Goal: Task Accomplishment & Management: Manage account settings

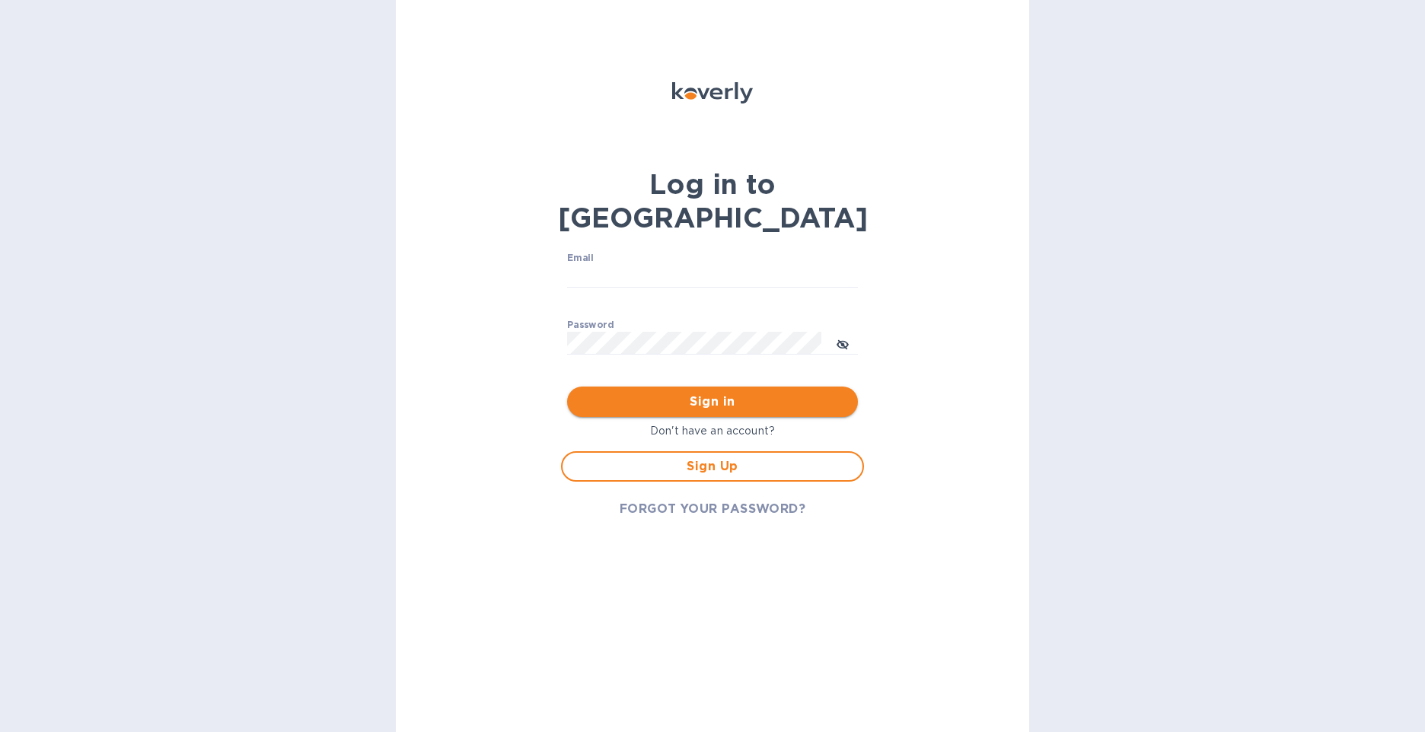
type input "[PERSON_NAME][EMAIL_ADDRESS][PERSON_NAME][DOMAIN_NAME]"
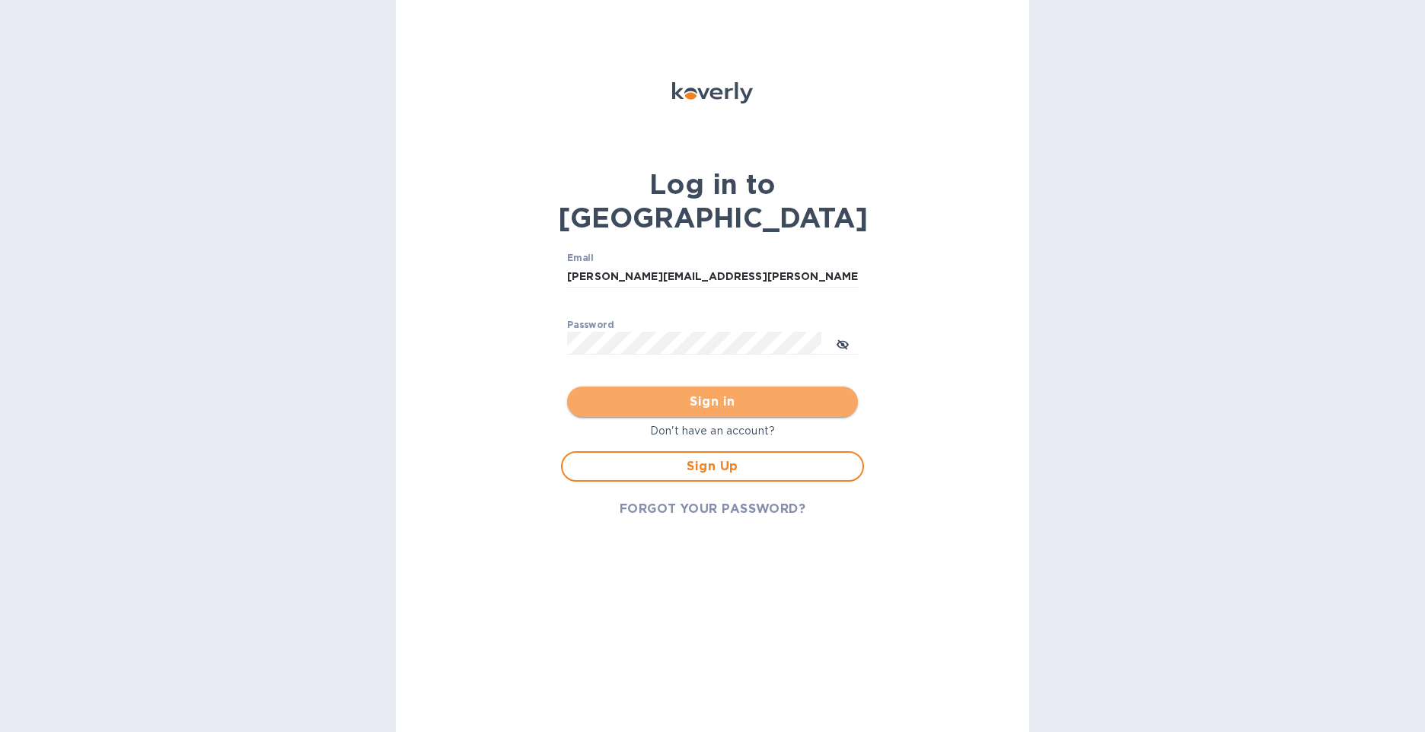
click at [694, 393] on span "Sign in" at bounding box center [712, 402] width 266 height 18
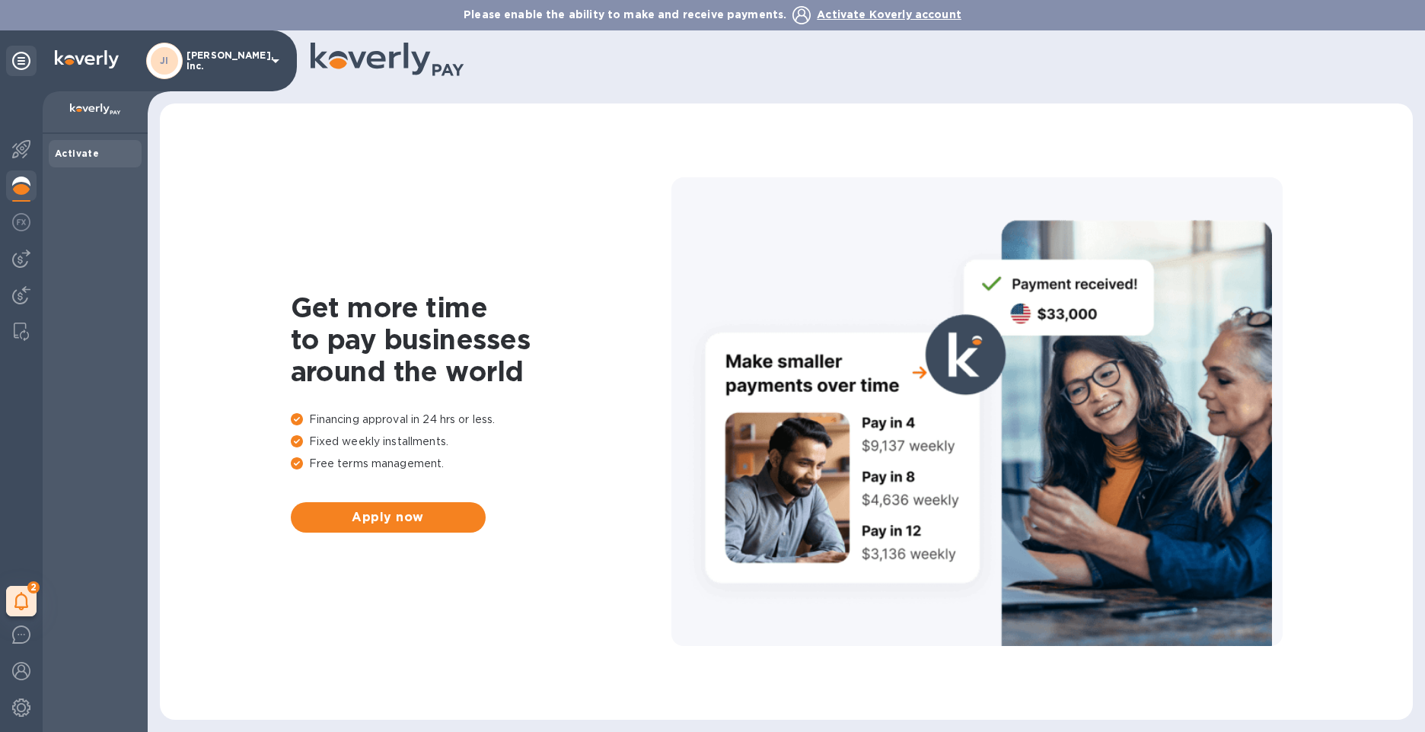
click at [69, 148] on b "Activate" at bounding box center [77, 153] width 44 height 11
click at [19, 180] on img at bounding box center [21, 186] width 18 height 18
click at [20, 150] on img at bounding box center [21, 149] width 18 height 18
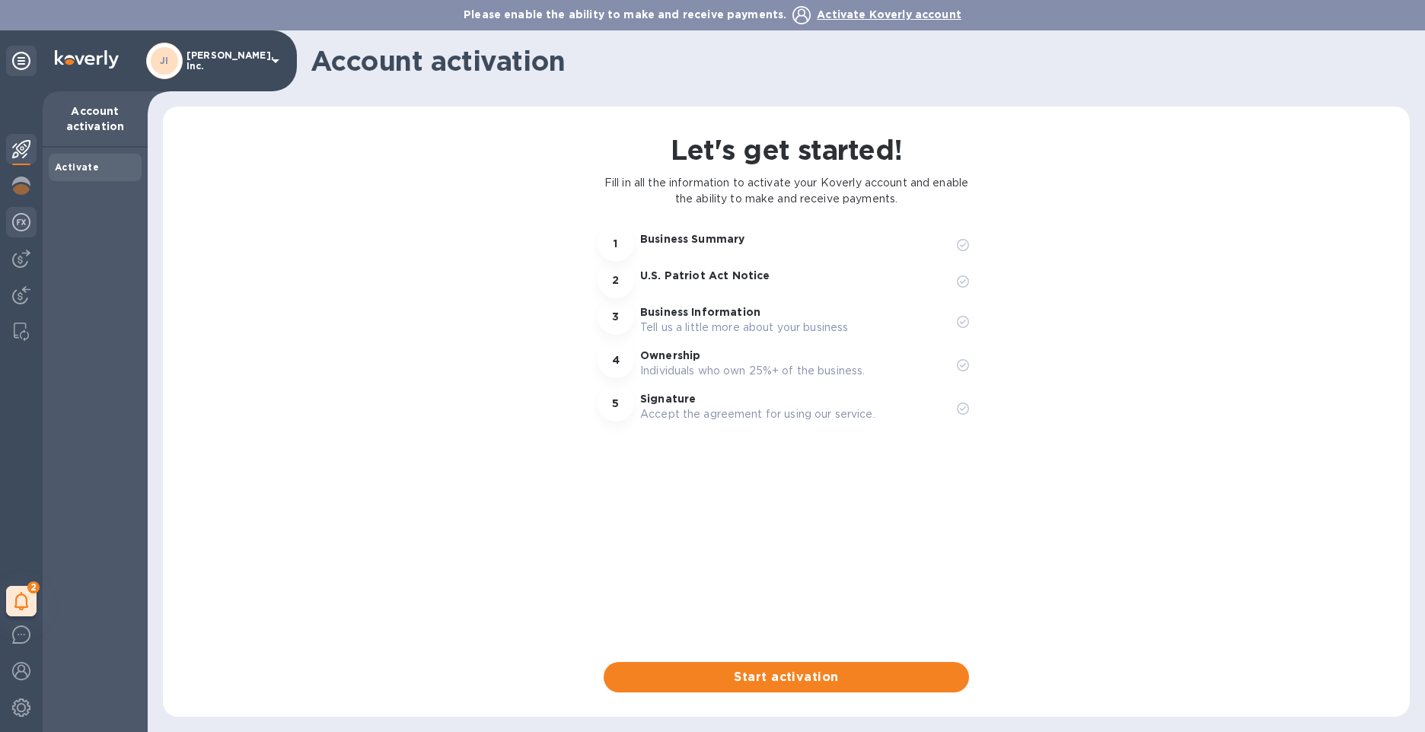
click at [20, 221] on img at bounding box center [21, 222] width 18 height 18
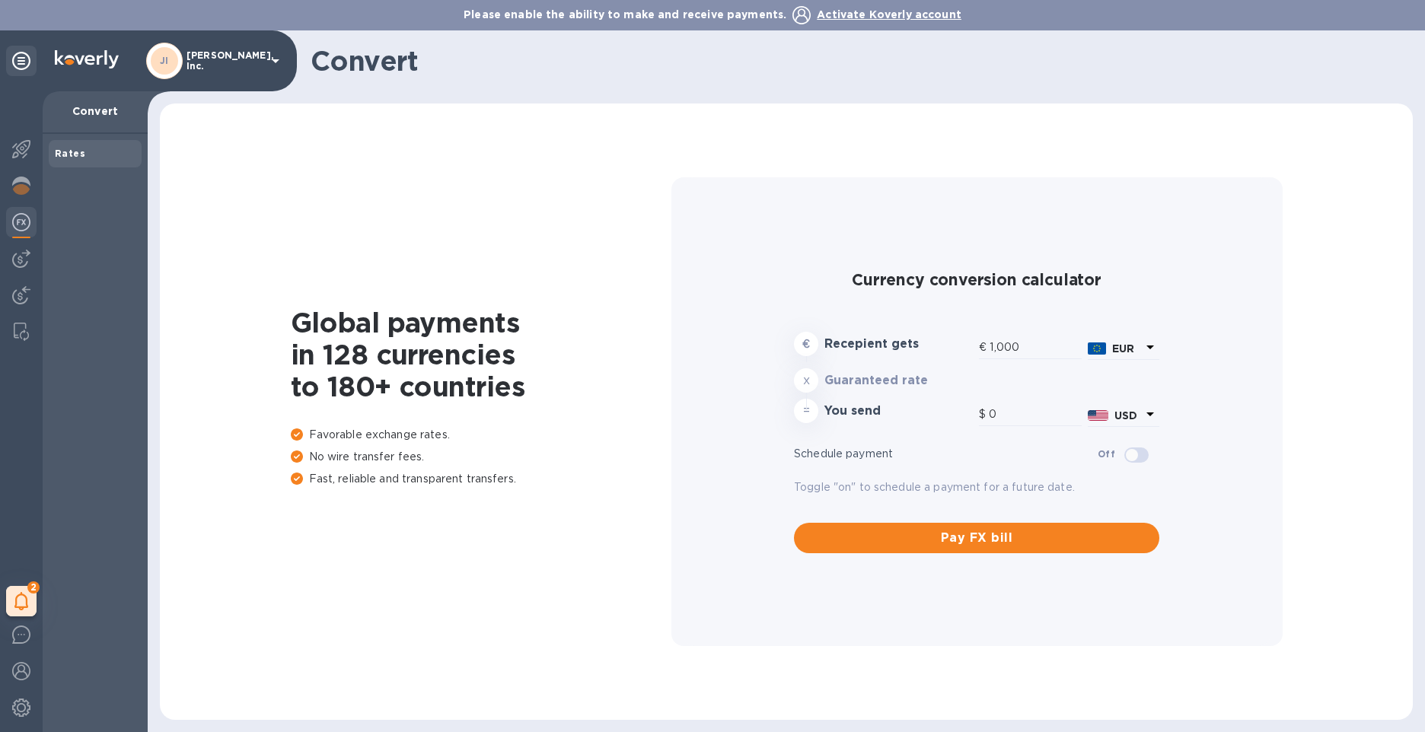
type input "1,167.92"
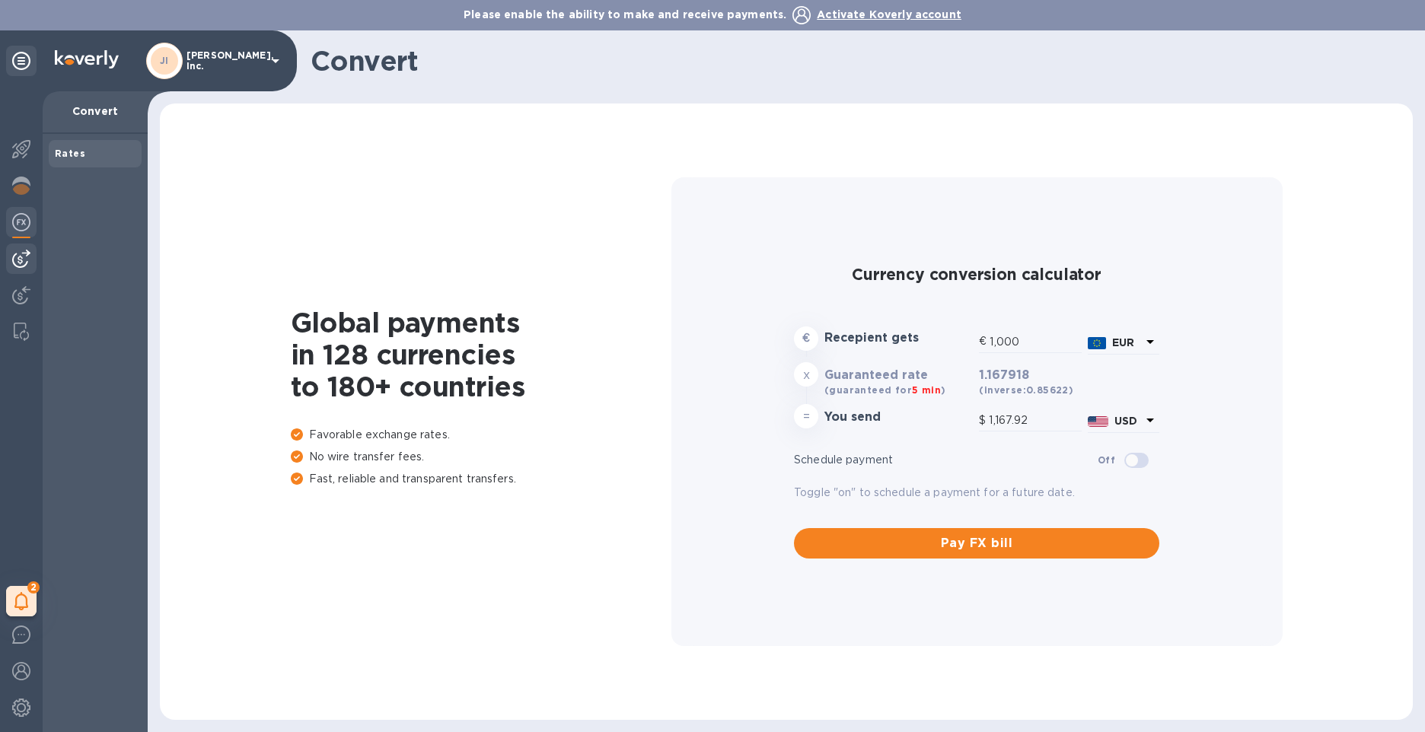
click at [21, 258] on img at bounding box center [21, 259] width 18 height 18
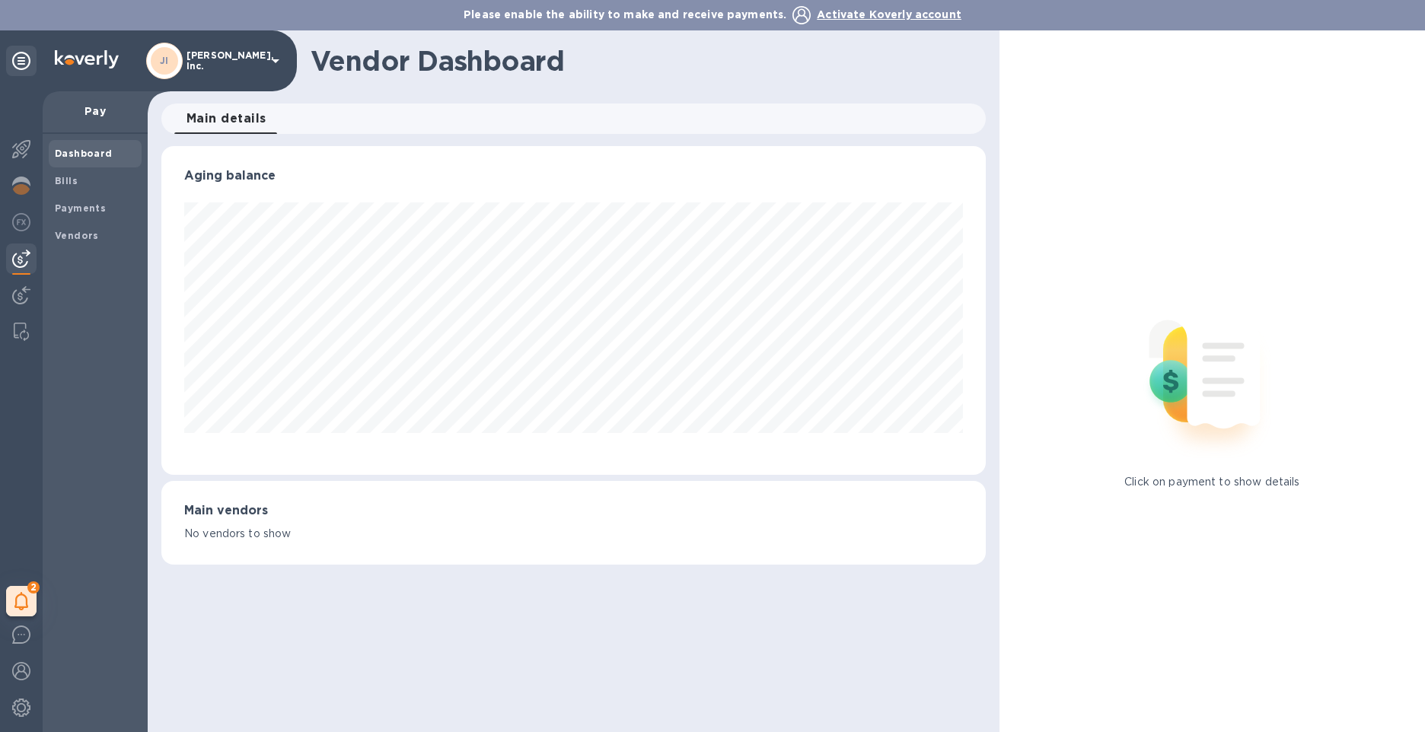
scroll to position [329, 824]
click at [23, 296] on img at bounding box center [21, 295] width 18 height 18
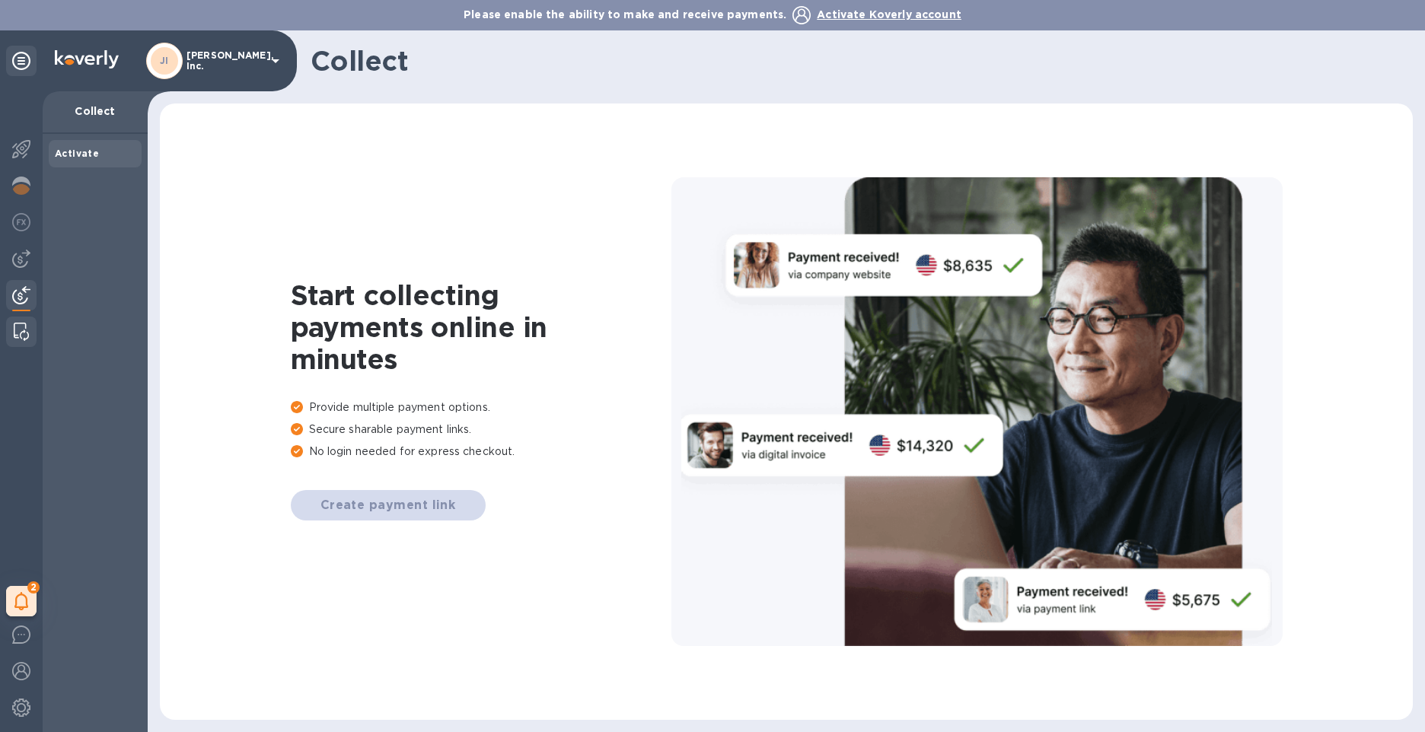
click at [19, 330] on img at bounding box center [21, 332] width 15 height 18
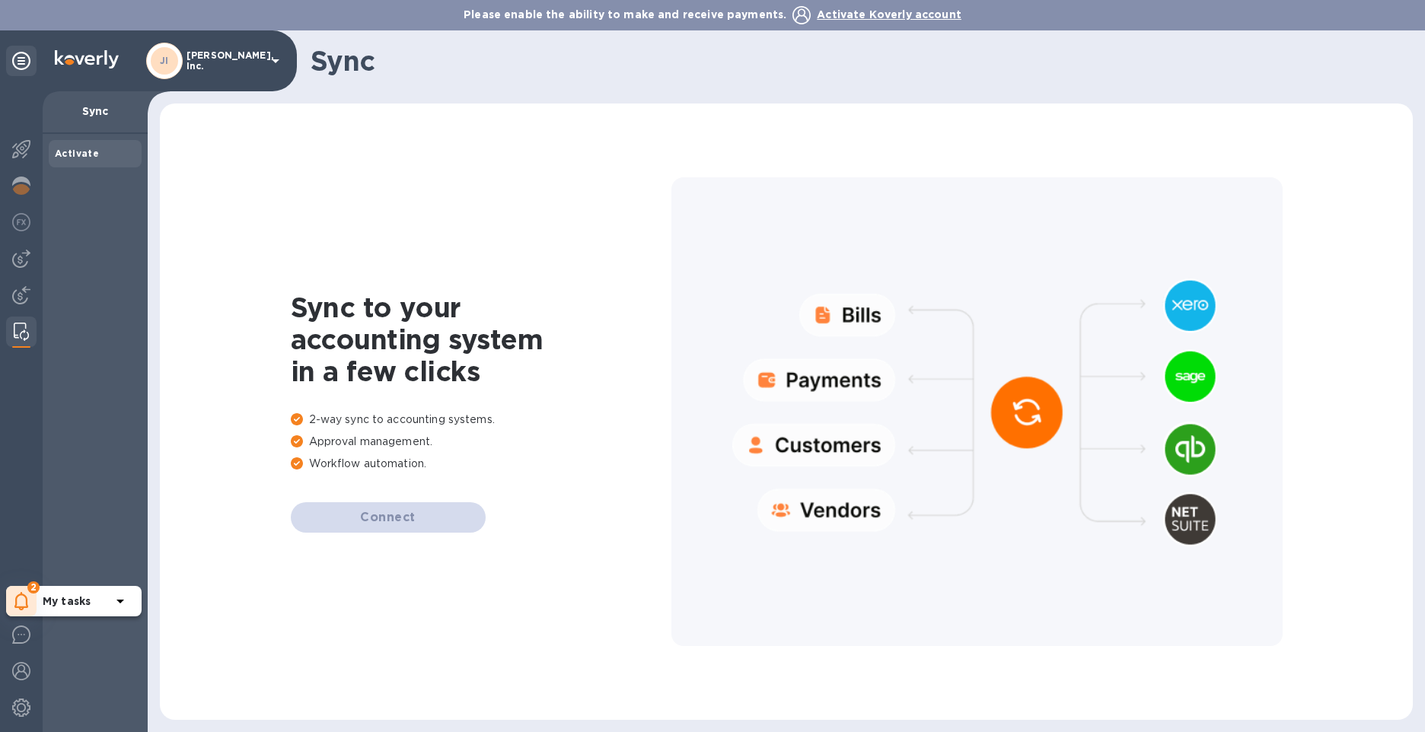
click at [23, 595] on icon at bounding box center [21, 601] width 14 height 18
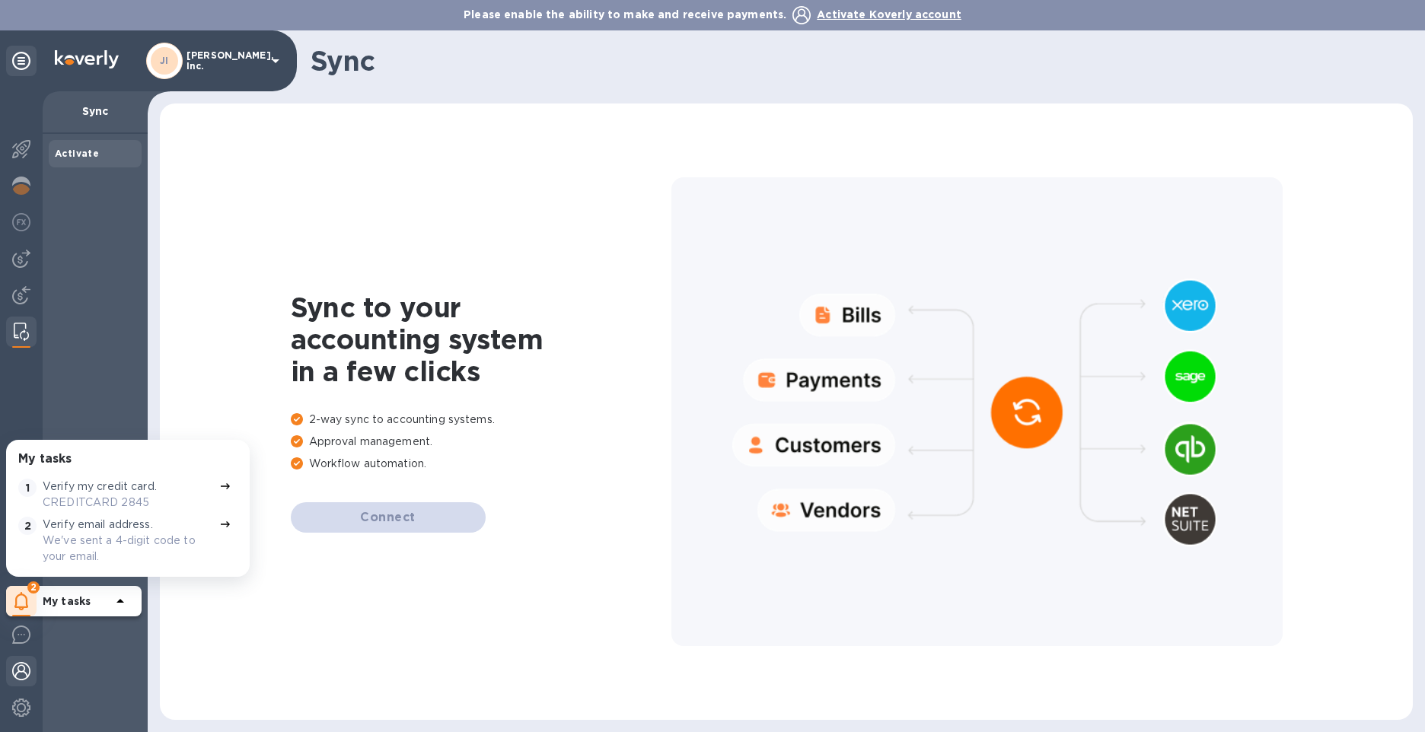
click at [20, 668] on img at bounding box center [21, 671] width 18 height 18
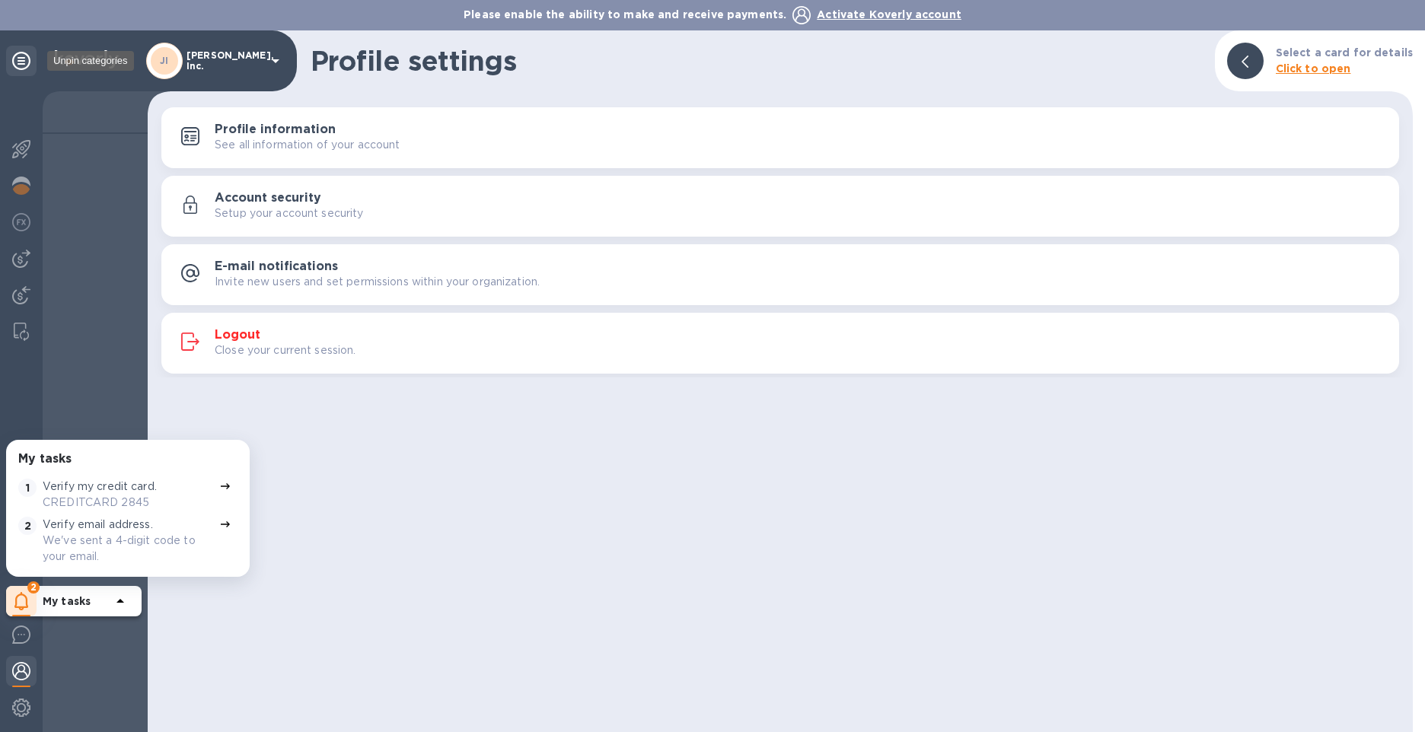
click at [16, 57] on icon at bounding box center [21, 61] width 18 height 18
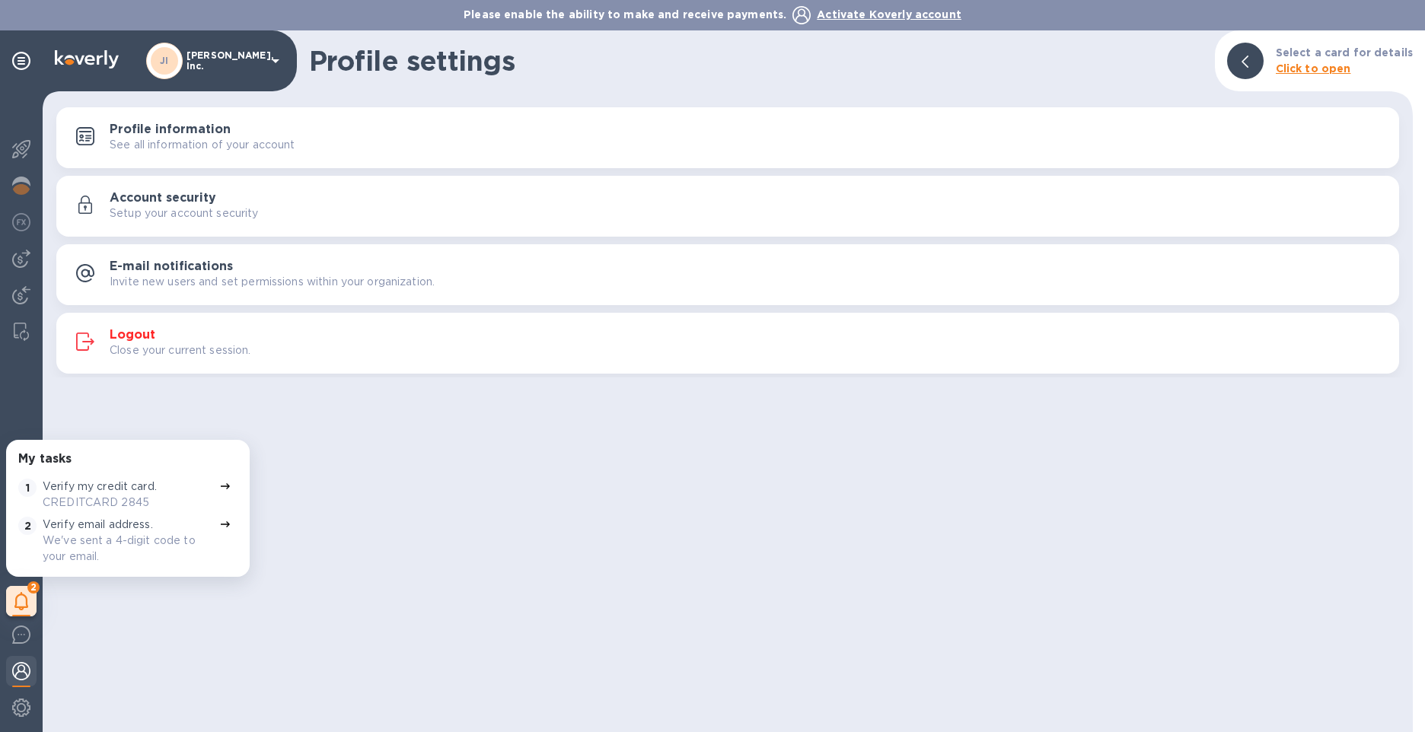
click at [1255, 53] on div at bounding box center [1245, 61] width 37 height 37
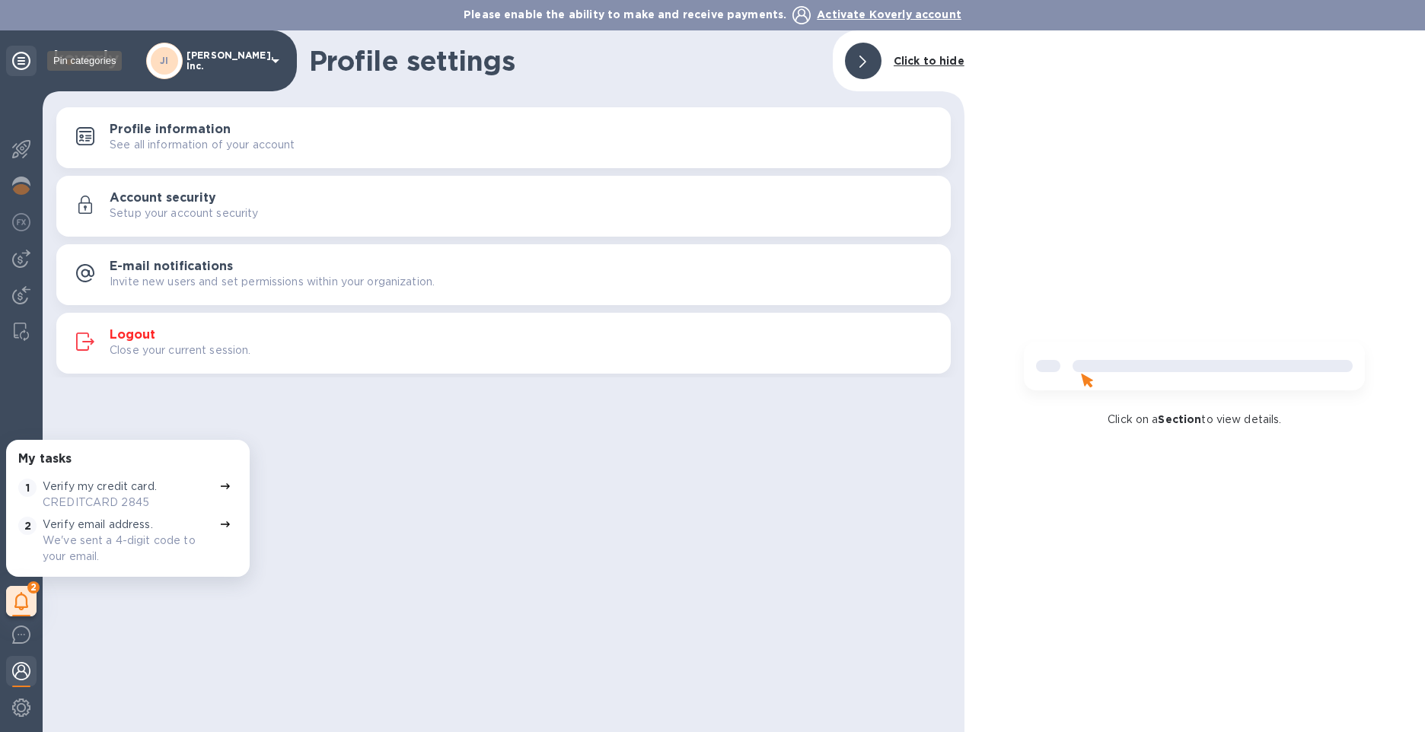
click at [27, 61] on icon at bounding box center [21, 61] width 18 height 18
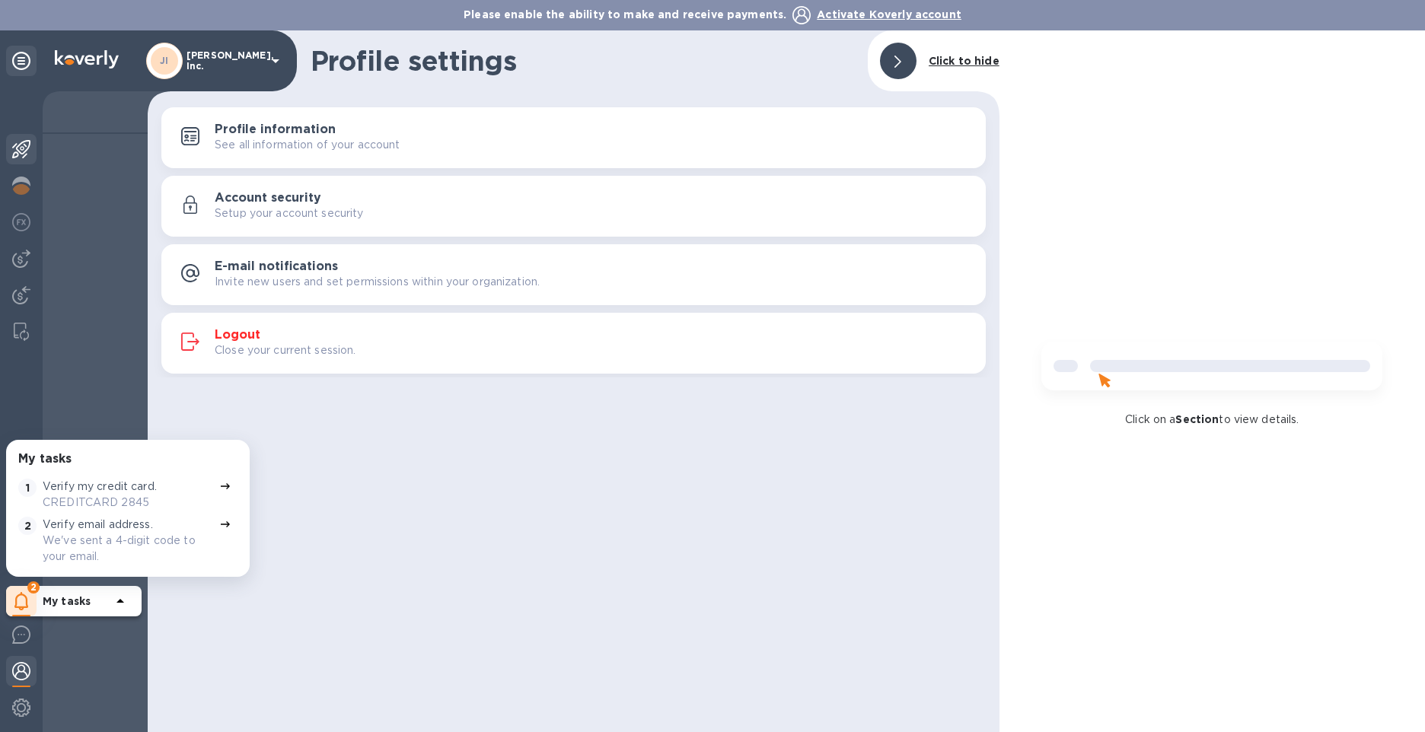
click at [20, 143] on img at bounding box center [21, 149] width 18 height 18
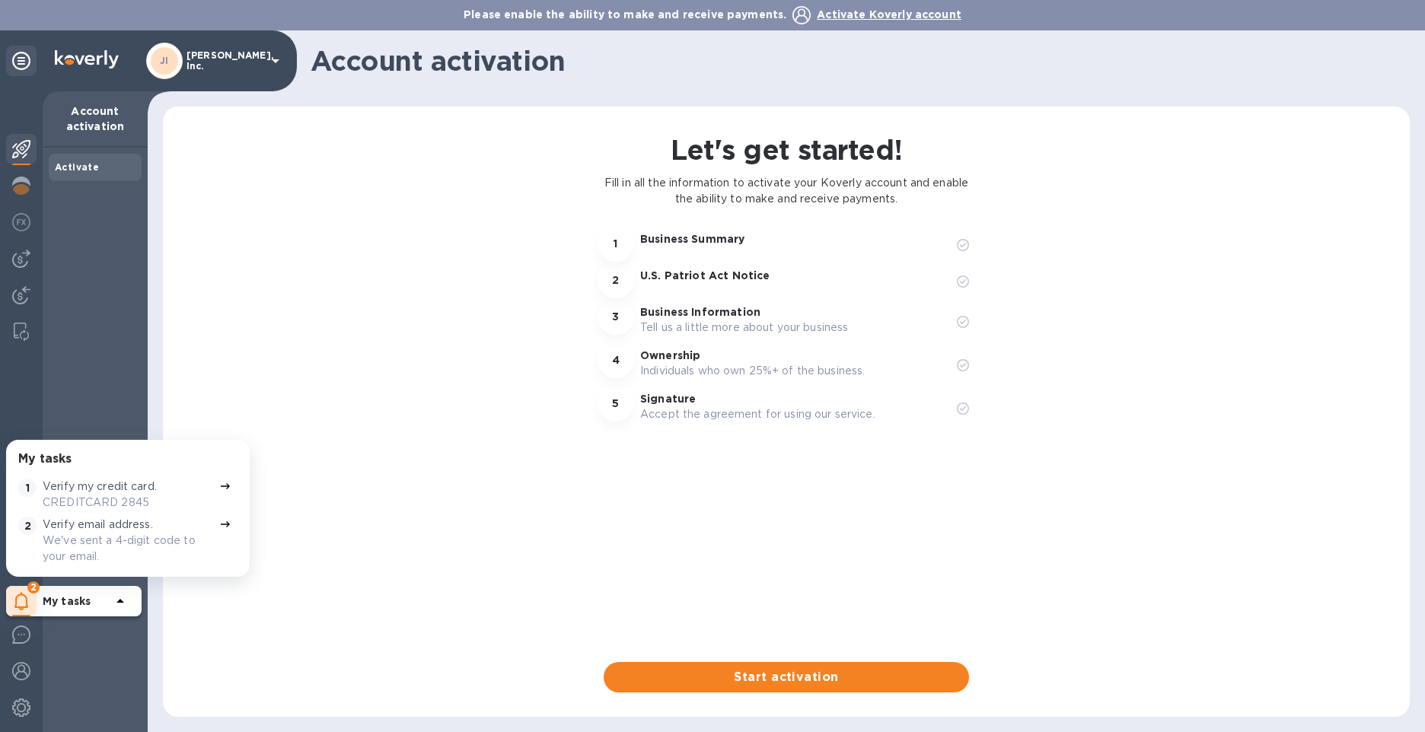
click at [377, 618] on div "Let's get started! Fill in all the information to activate your Koverly account…" at bounding box center [786, 412] width 1183 height 562
click at [76, 685] on div "Activate" at bounding box center [95, 440] width 105 height 585
click at [22, 706] on img at bounding box center [21, 708] width 18 height 18
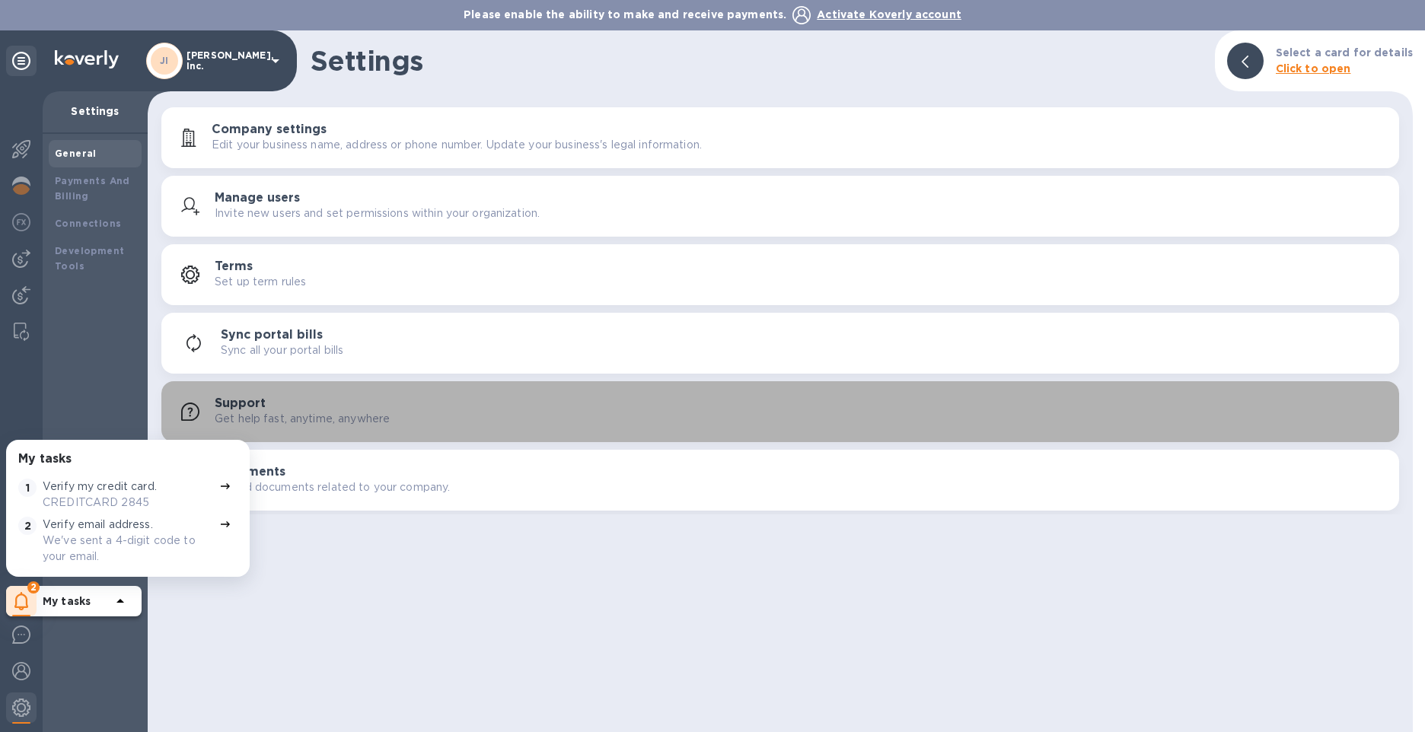
click at [241, 403] on h3 "Support" at bounding box center [240, 404] width 51 height 14
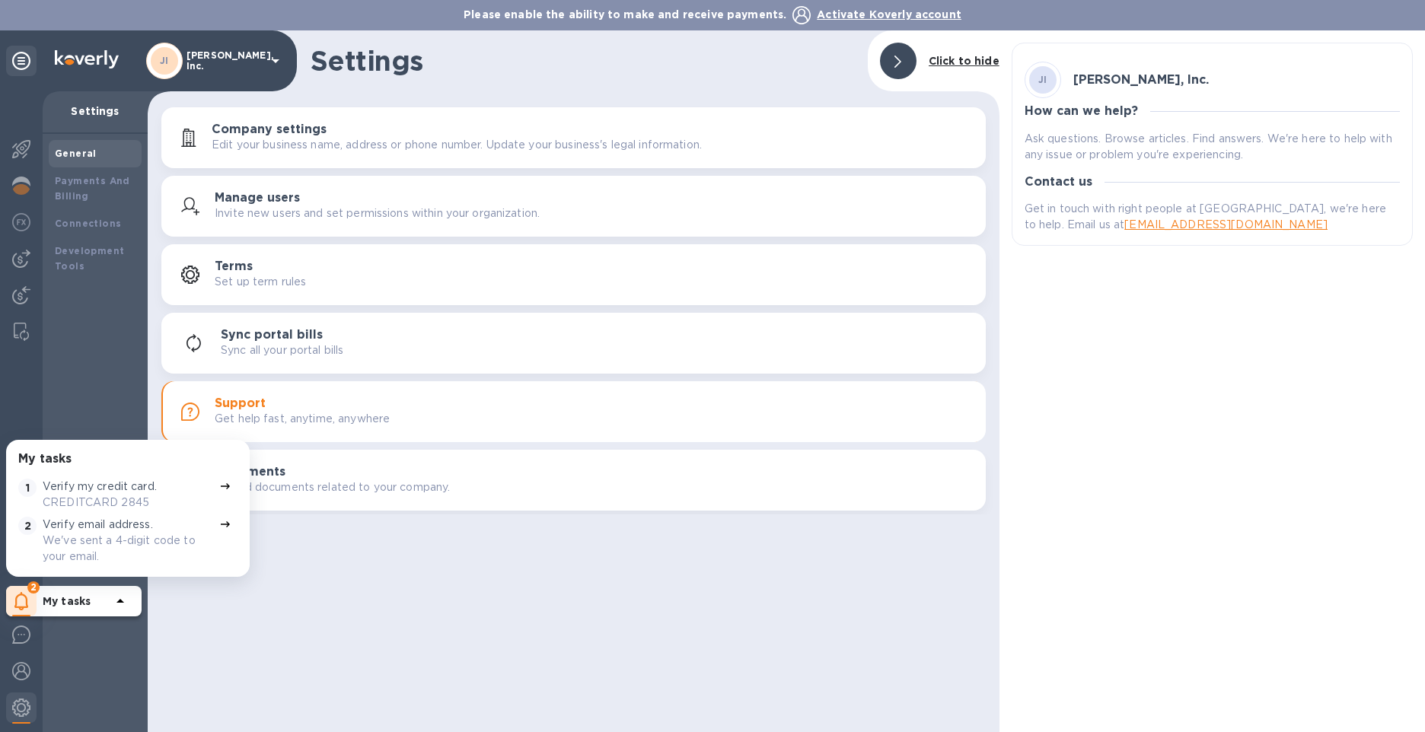
click at [817, 604] on div "Settings Click to hide Company settings Edit your business name, address or pho…" at bounding box center [574, 381] width 852 height 702
